Goal: Book appointment/travel/reservation

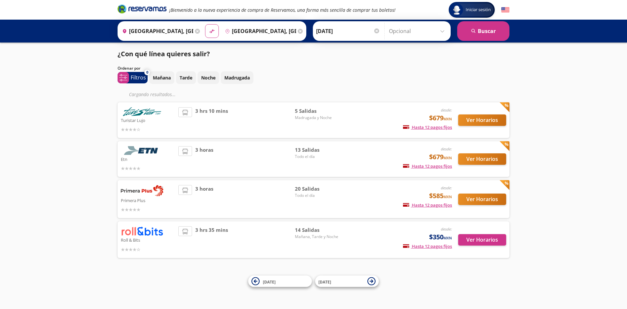
click at [146, 230] on img at bounding box center [142, 230] width 42 height 9
click at [468, 237] on button "Ver Horarios" at bounding box center [482, 239] width 48 height 11
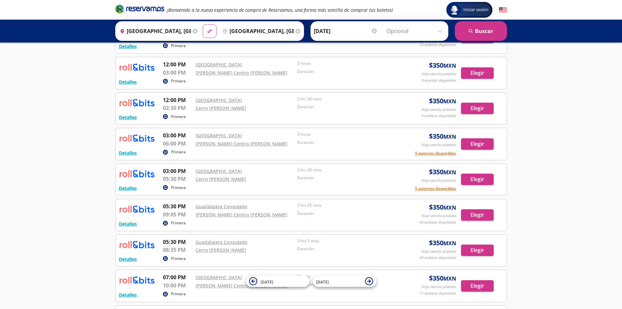
scroll to position [238, 0]
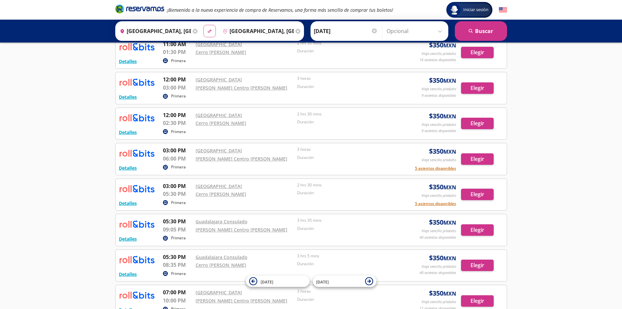
click at [204, 30] on button "material-symbols:compare-arrows-rounded" at bounding box center [209, 31] width 12 height 12
type input "[GEOGRAPHIC_DATA], [GEOGRAPHIC_DATA]"
click at [482, 31] on button "search [GEOGRAPHIC_DATA]" at bounding box center [481, 31] width 52 height 20
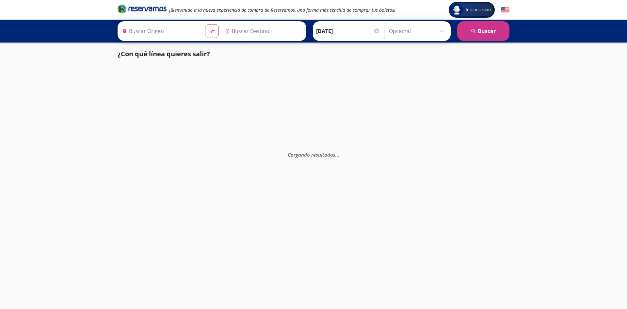
type input "[GEOGRAPHIC_DATA], [GEOGRAPHIC_DATA]"
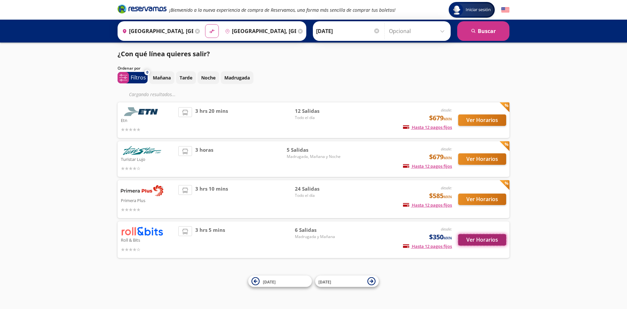
click at [482, 237] on button "Ver Horarios" at bounding box center [482, 239] width 48 height 11
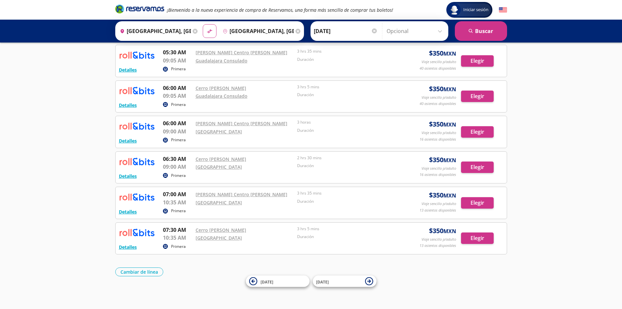
scroll to position [20, 0]
